Goal: Task Accomplishment & Management: Complete application form

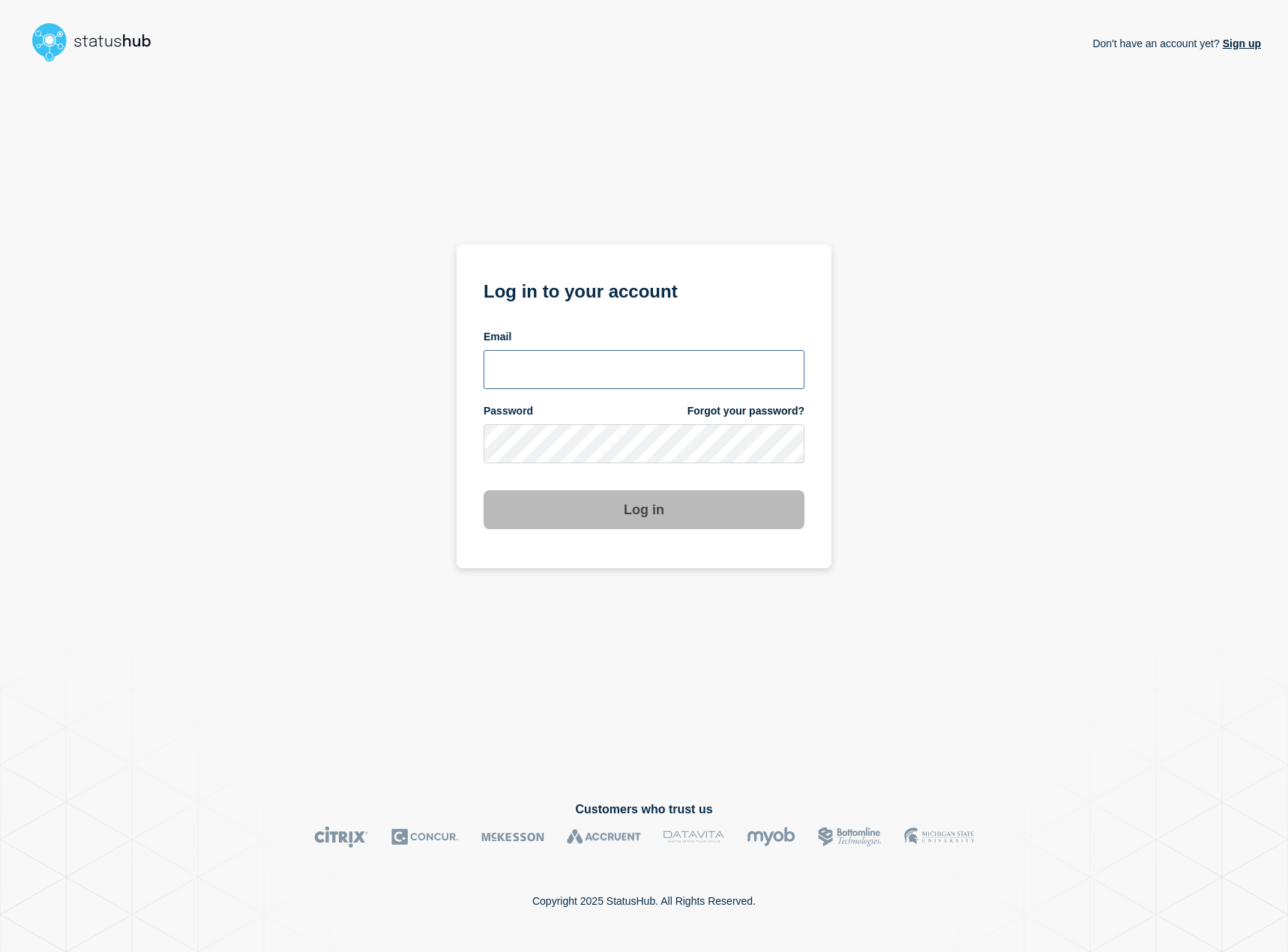
type input "kguthery@lcisd.org"
click at [617, 523] on button "Log in" at bounding box center [644, 510] width 321 height 39
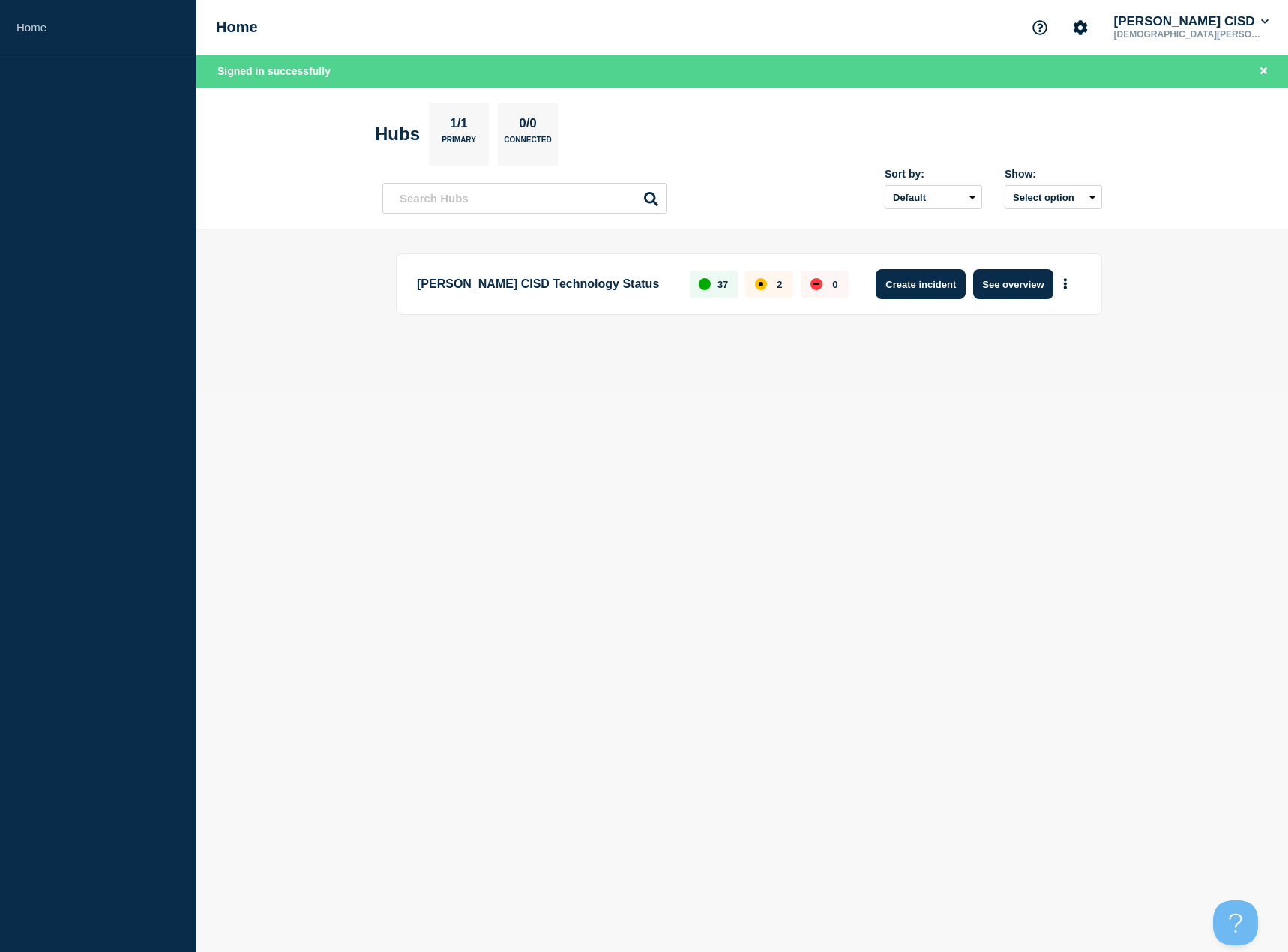
click at [911, 277] on button "Create incident" at bounding box center [920, 284] width 90 height 30
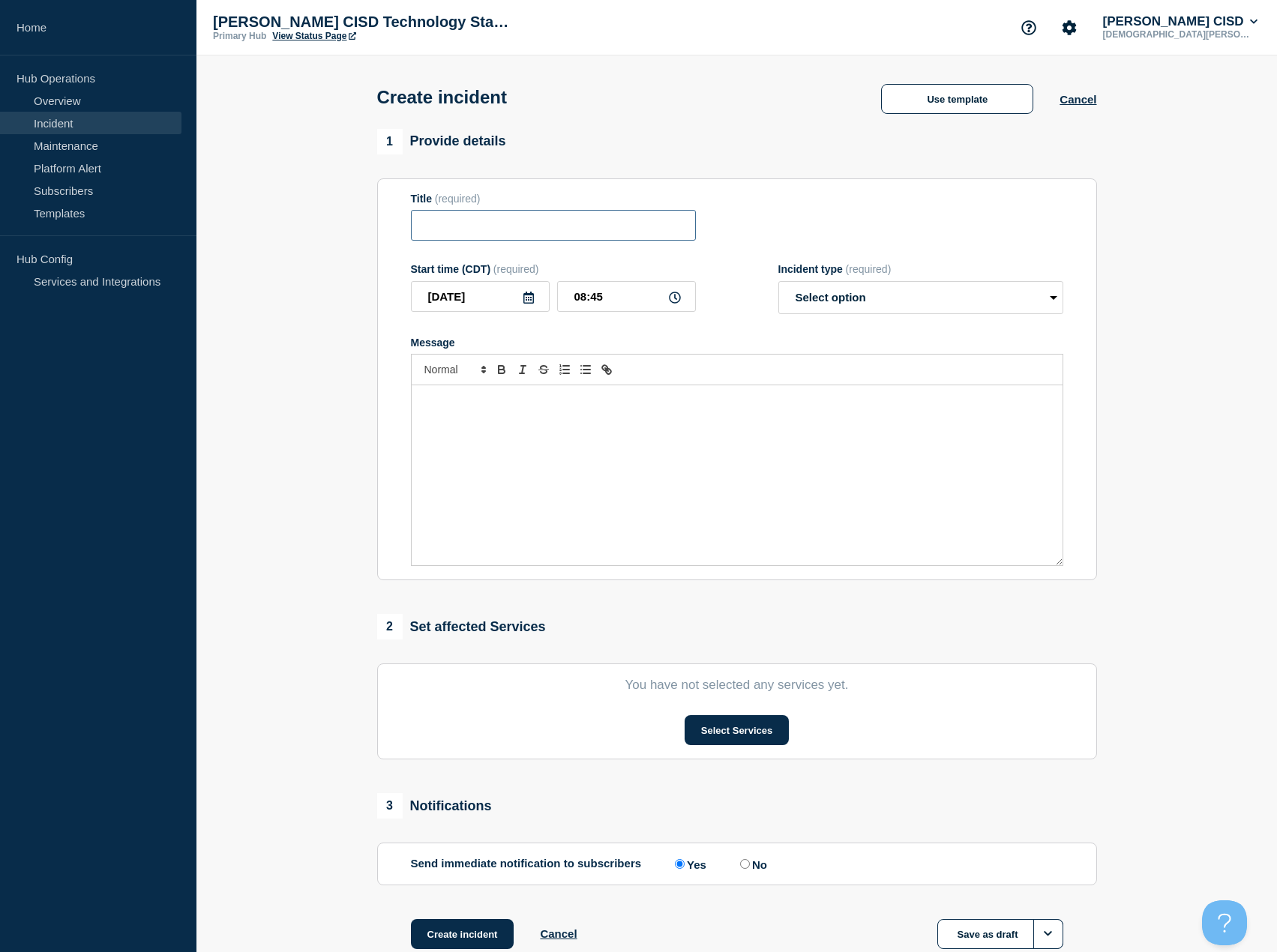
click at [572, 227] on input "Title" at bounding box center [553, 225] width 285 height 31
type input "S"
type input "Student MFA Message"
drag, startPoint x: 959, startPoint y: 293, endPoint x: 958, endPoint y: 317, distance: 24.0
click at [959, 293] on select "Select option Investigating Identified Monitoring" at bounding box center [921, 297] width 285 height 33
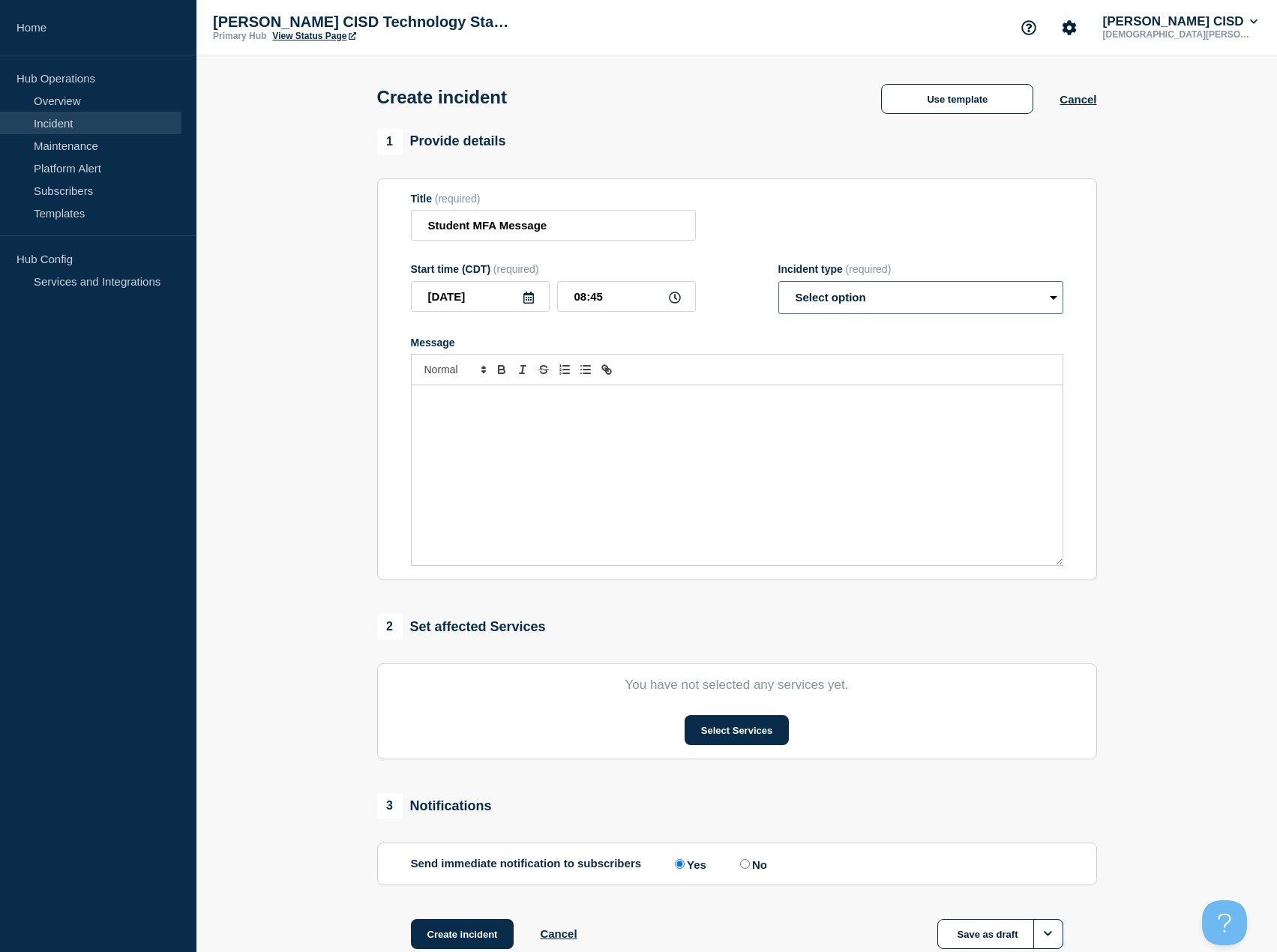
select select "identified"
click at [779, 284] on select "Select option Investigating Identified Monitoring" at bounding box center [921, 297] width 285 height 33
click at [521, 424] on div "Message" at bounding box center [737, 476] width 651 height 180
click at [664, 466] on div "Message" at bounding box center [737, 476] width 651 height 180
click at [496, 404] on p "Students may recieve an authentication" at bounding box center [737, 401] width 628 height 13
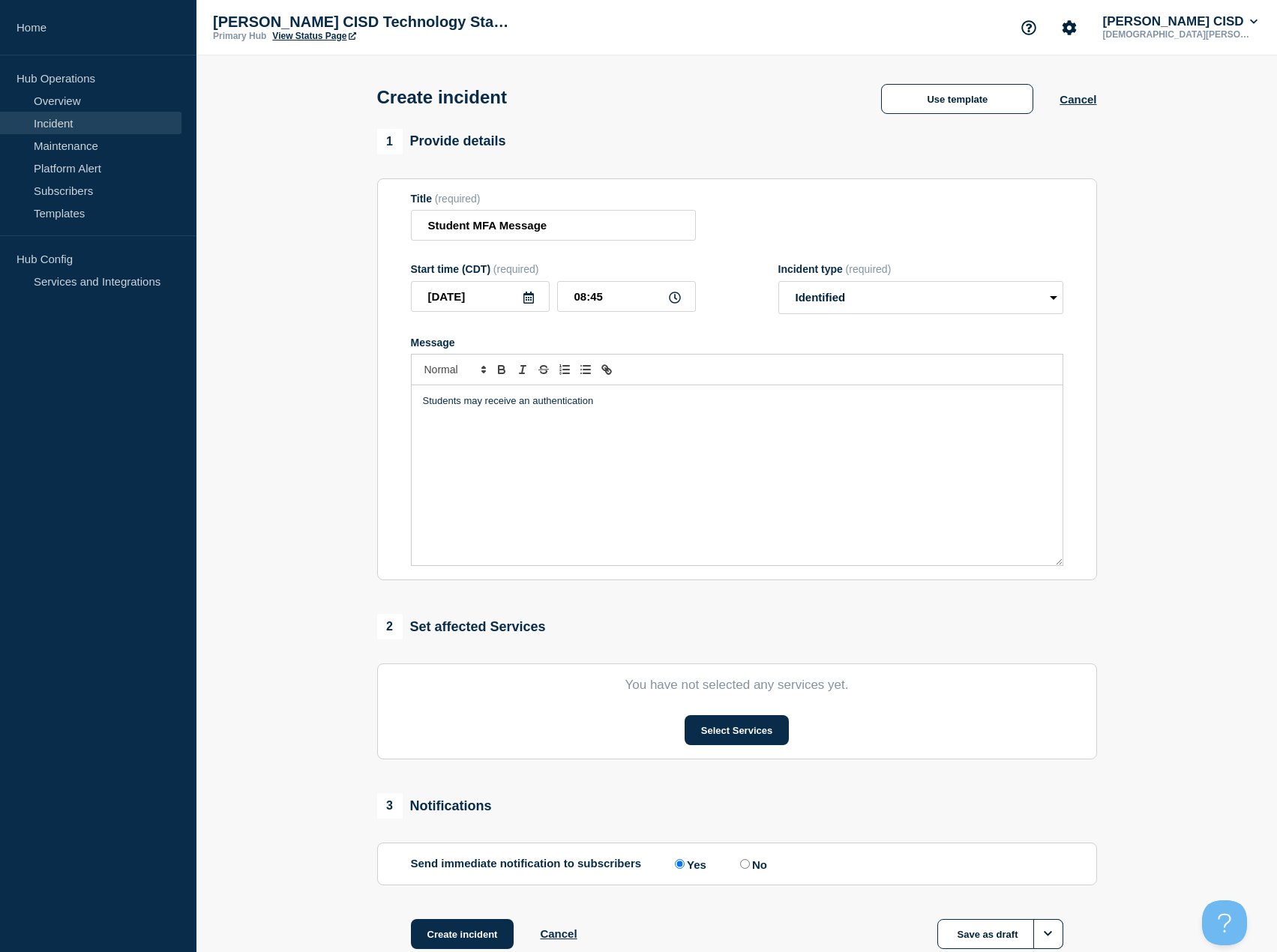
click at [621, 403] on p "Students may receive an authentication" at bounding box center [737, 401] width 628 height 13
drag, startPoint x: 998, startPoint y: 412, endPoint x: 284, endPoint y: 422, distance: 714.1
click at [284, 422] on section "1 Provide details Title (required) Student MFA Message Start time (CDT) (requir…" at bounding box center [736, 558] width 1081 height 858
copy p "Students may receive an authentication prompt. Technology Services is working t…"
click at [544, 431] on div "Students may receive an authentication prompt. Technology Services is working t…" at bounding box center [737, 476] width 651 height 180
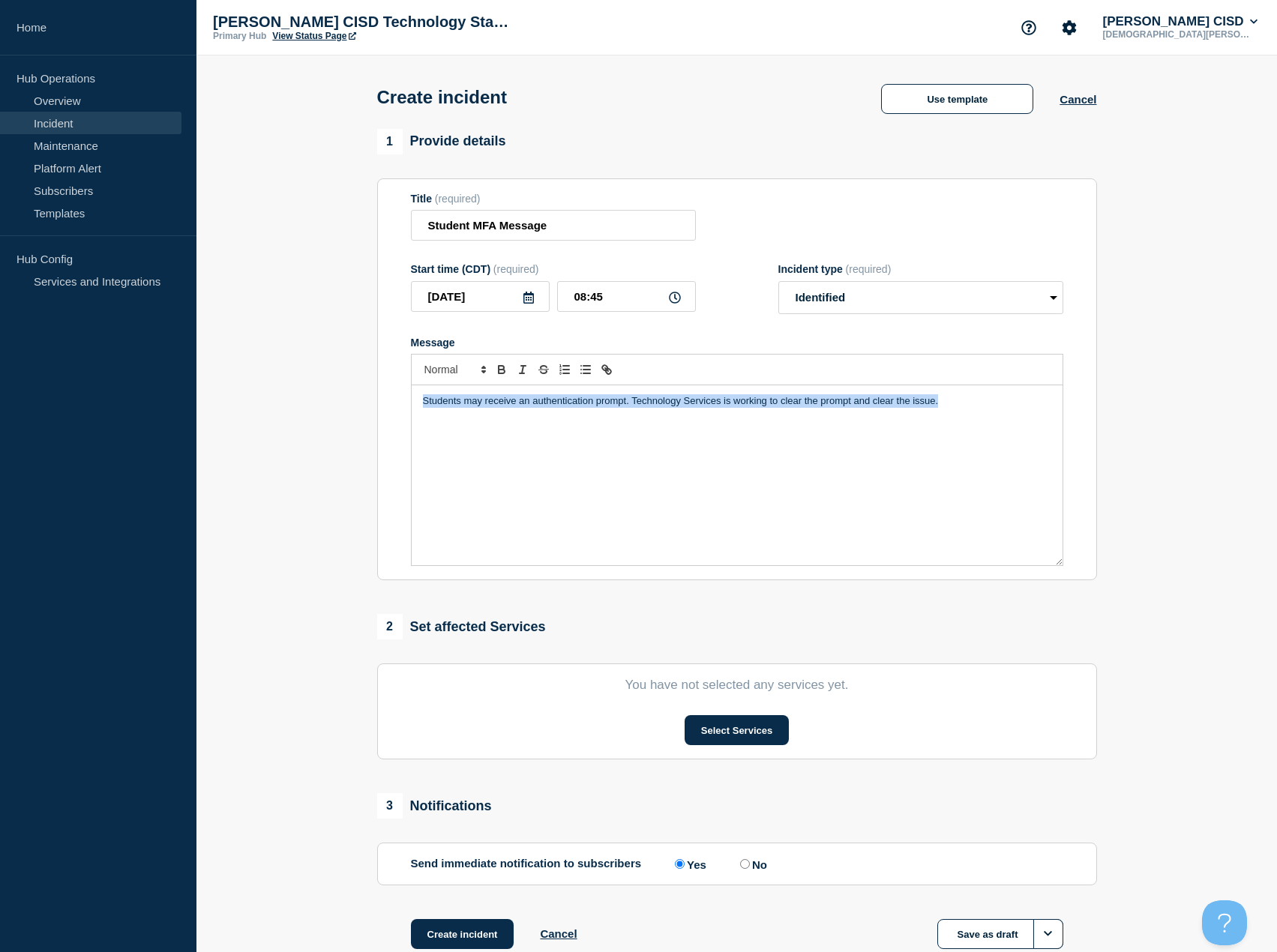
drag, startPoint x: 969, startPoint y: 405, endPoint x: 405, endPoint y: 396, distance: 564.1
click at [405, 396] on section "Title (required) Student MFA Message Start time (CDT) (required) [DATE] 08:45 I…" at bounding box center [737, 379] width 720 height 403
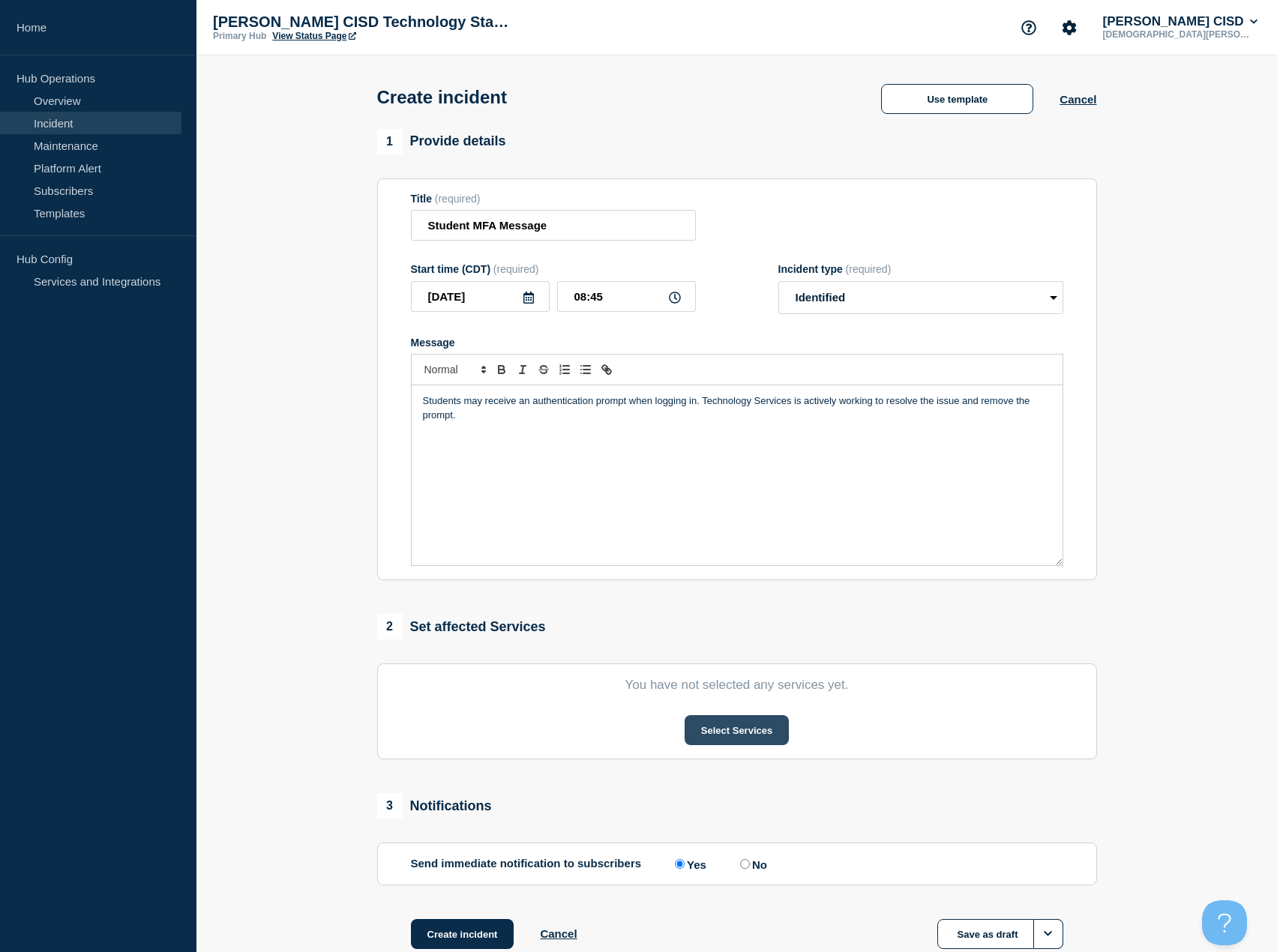
click at [734, 736] on button "Select Services" at bounding box center [736, 730] width 104 height 30
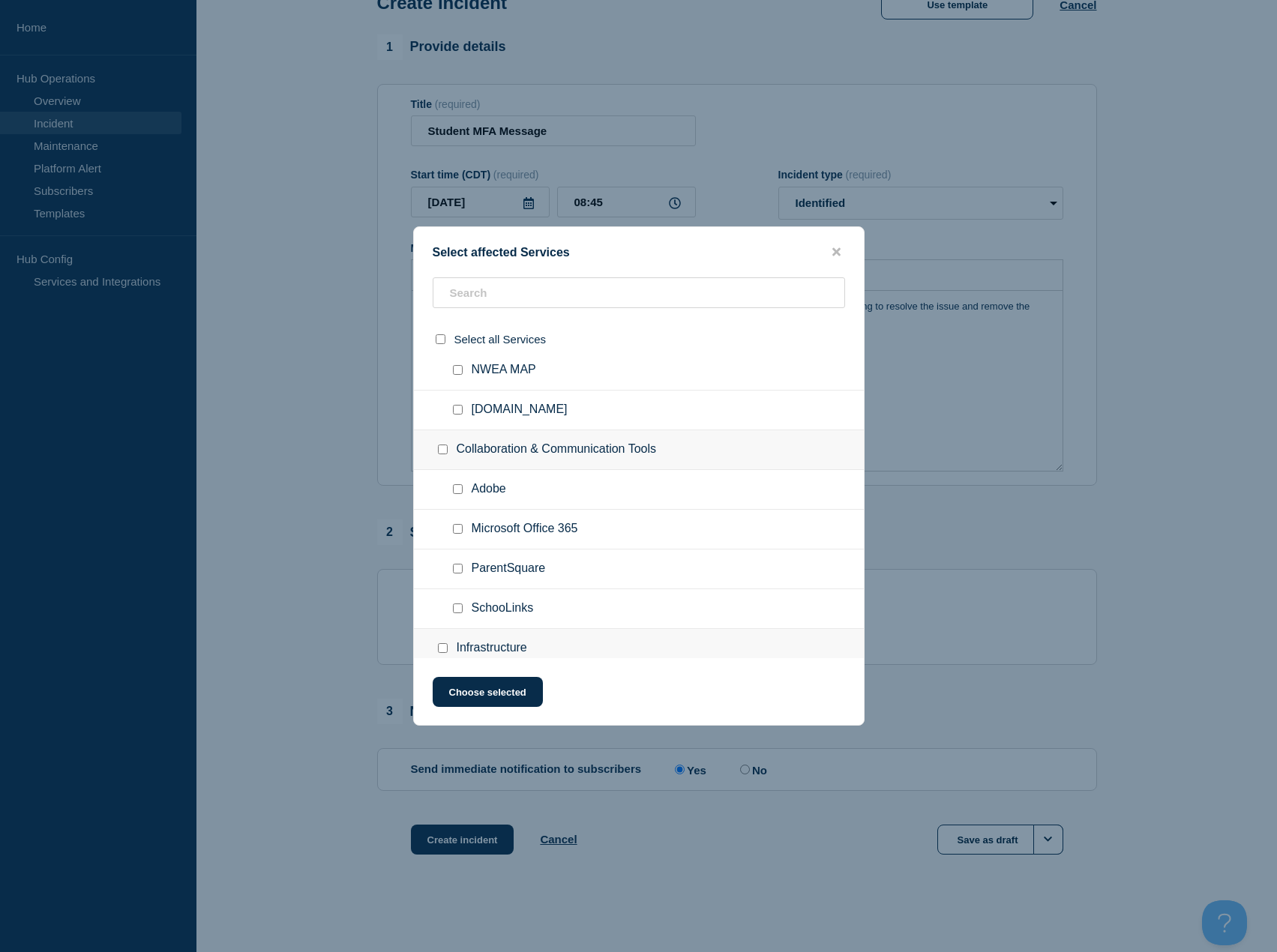
scroll to position [365, 0]
click at [458, 531] on input "Microsoft Office 365 checkbox" at bounding box center [458, 530] width 9 height 9
checkbox input "true"
click at [505, 696] on button "Choose selected" at bounding box center [487, 692] width 110 height 30
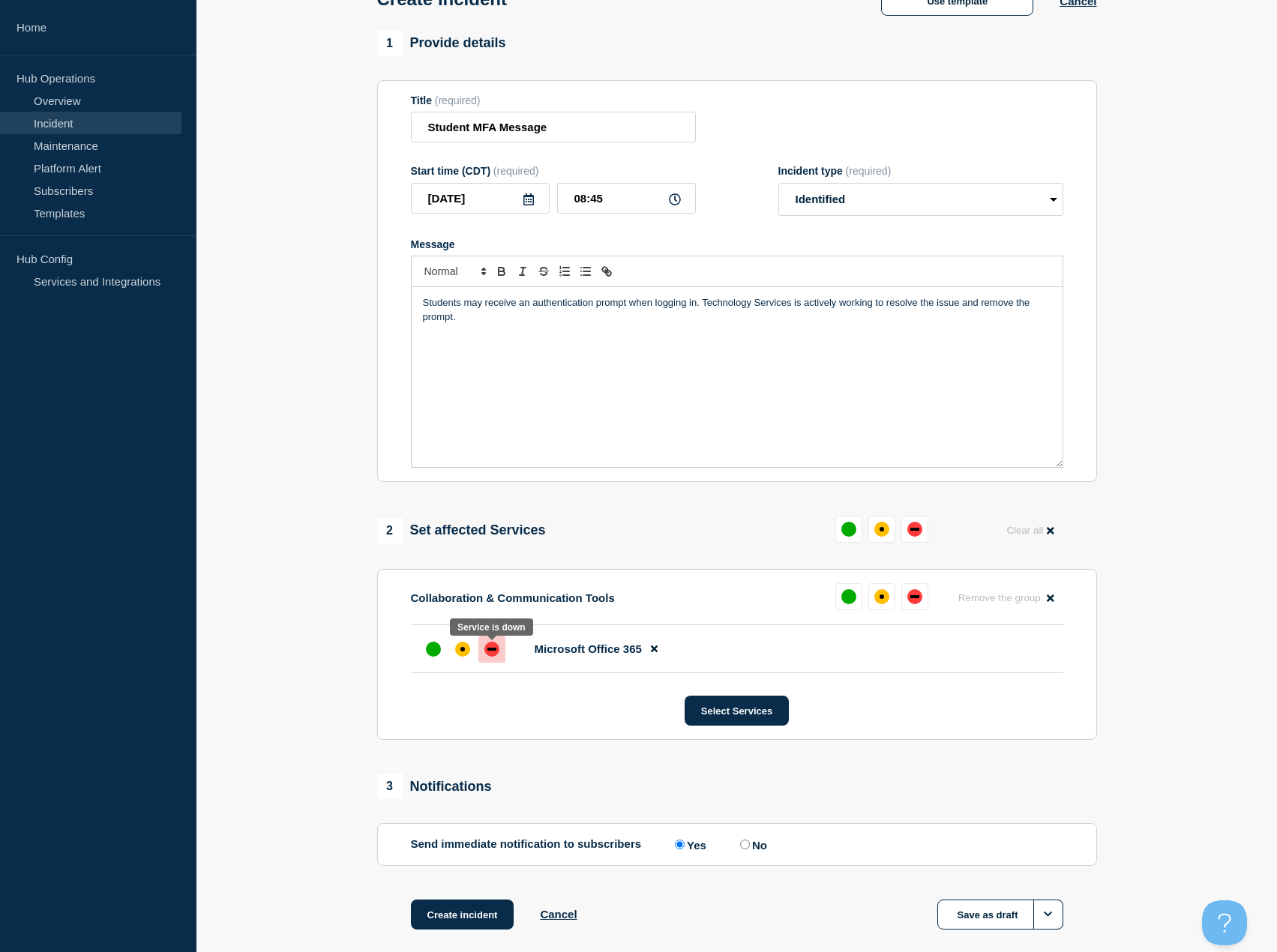
click at [480, 656] on div at bounding box center [491, 649] width 27 height 27
click at [516, 312] on p "Students may receive an authentication prompt when logging in. Technology Servi…" at bounding box center [737, 310] width 628 height 27
click at [520, 324] on p "Students may receive an authentication prompt when logging in. Technology Servi…" at bounding box center [737, 310] width 628 height 27
click at [441, 913] on button "Create incident" at bounding box center [462, 914] width 103 height 30
